Goal: Task Accomplishment & Management: Use online tool/utility

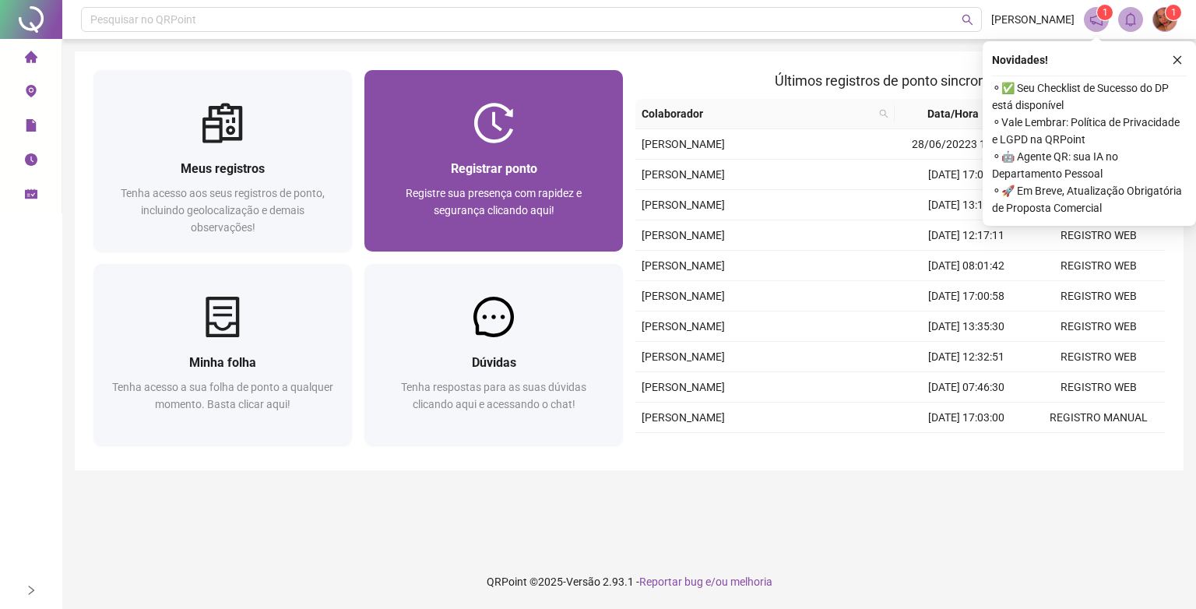
click at [532, 233] on div "Registre sua presença com rapidez e segurança clicando aqui!" at bounding box center [493, 210] width 221 height 51
click at [530, 223] on div "Registre sua presença com rapidez e segurança clicando aqui!" at bounding box center [493, 210] width 221 height 51
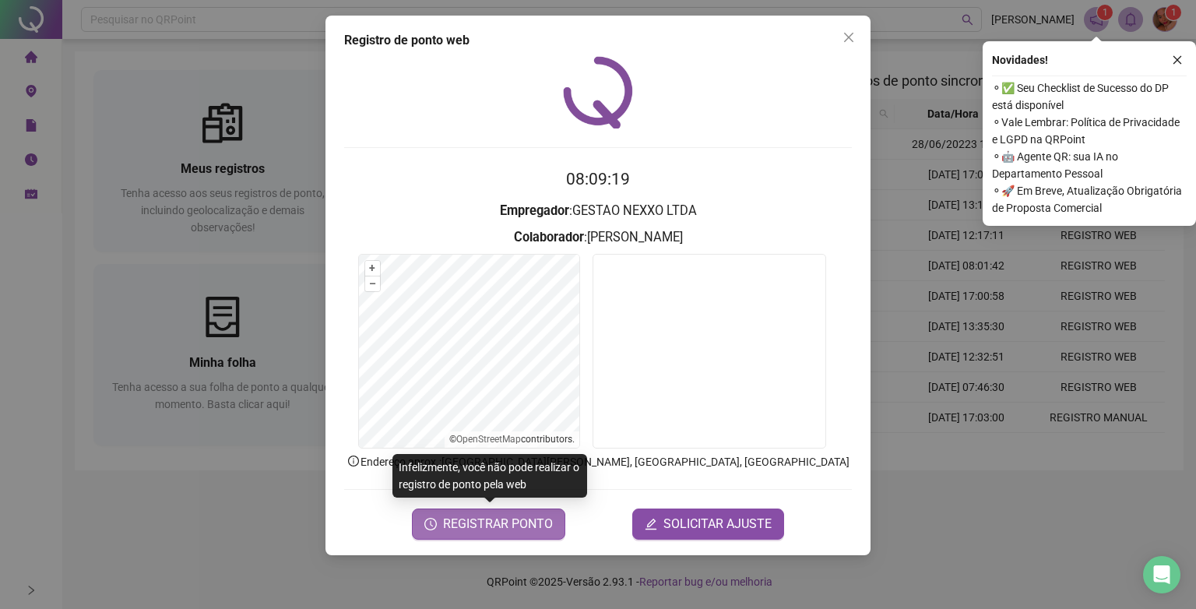
click at [489, 521] on span "REGISTRAR PONTO" at bounding box center [498, 524] width 110 height 19
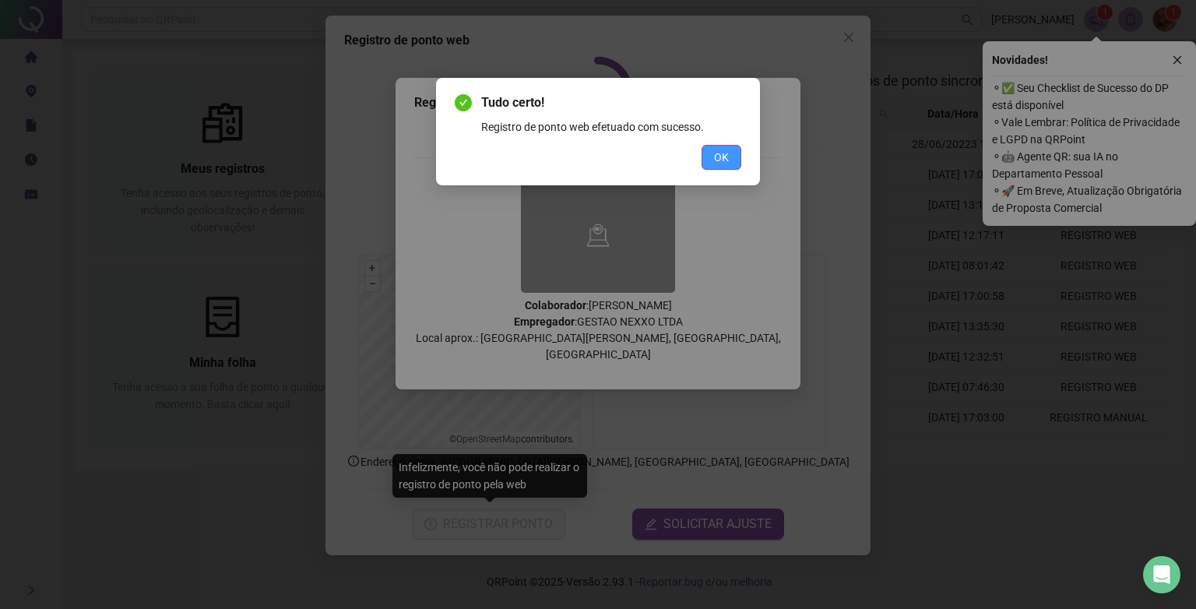
click at [710, 158] on button "OK" at bounding box center [721, 157] width 40 height 25
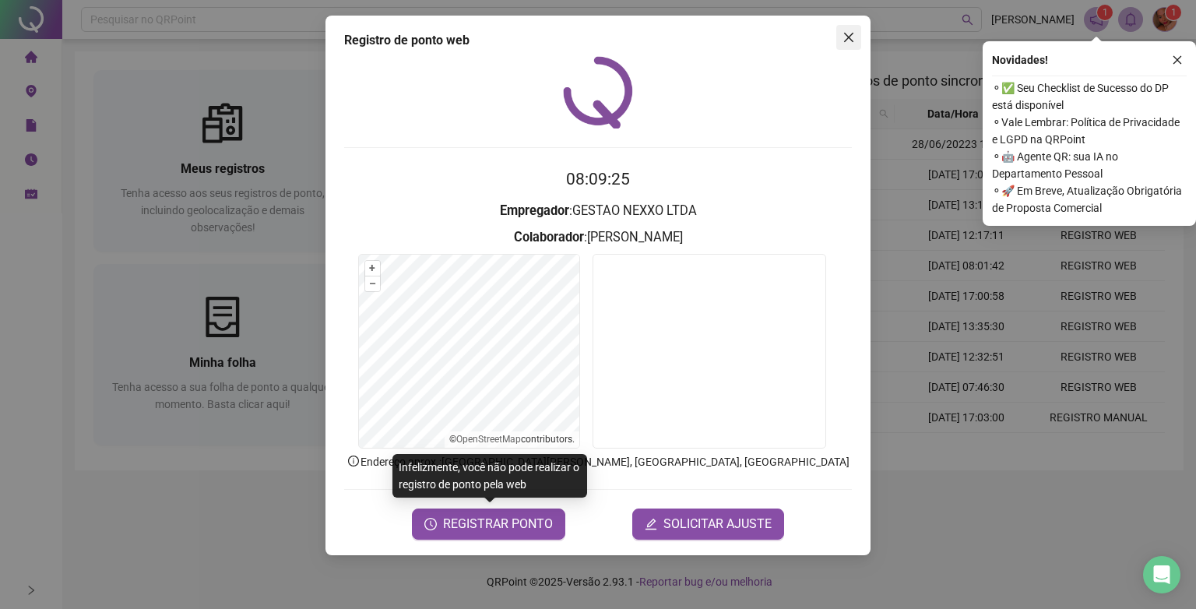
click at [850, 44] on button "Close" at bounding box center [848, 37] width 25 height 25
